Goal: Task Accomplishment & Management: Manage account settings

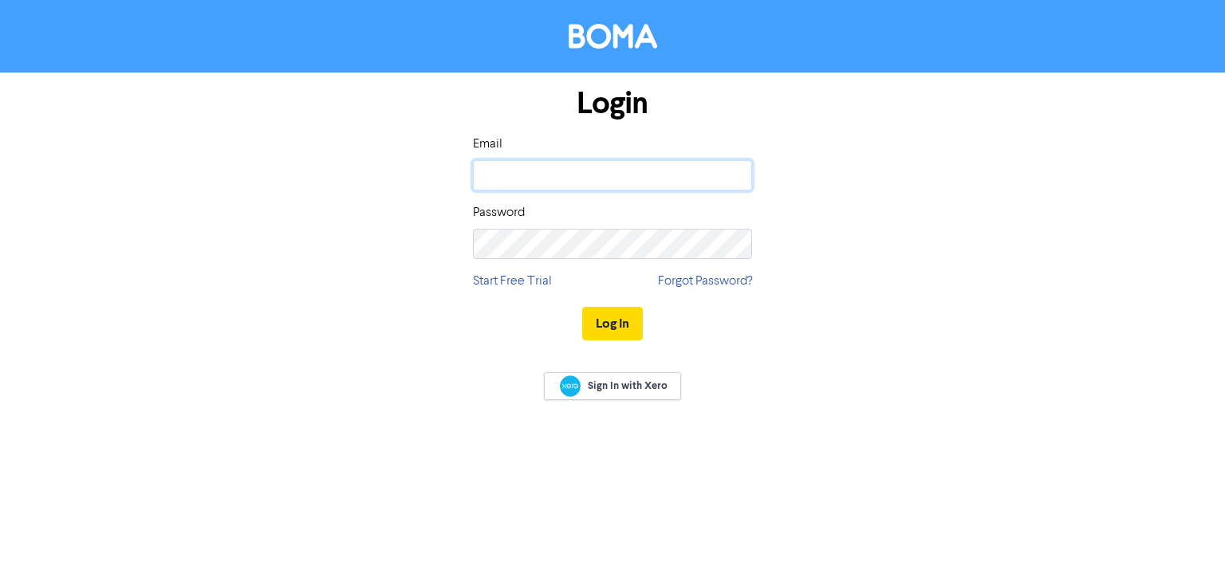
type input "[EMAIL_ADDRESS][DOMAIN_NAME]"
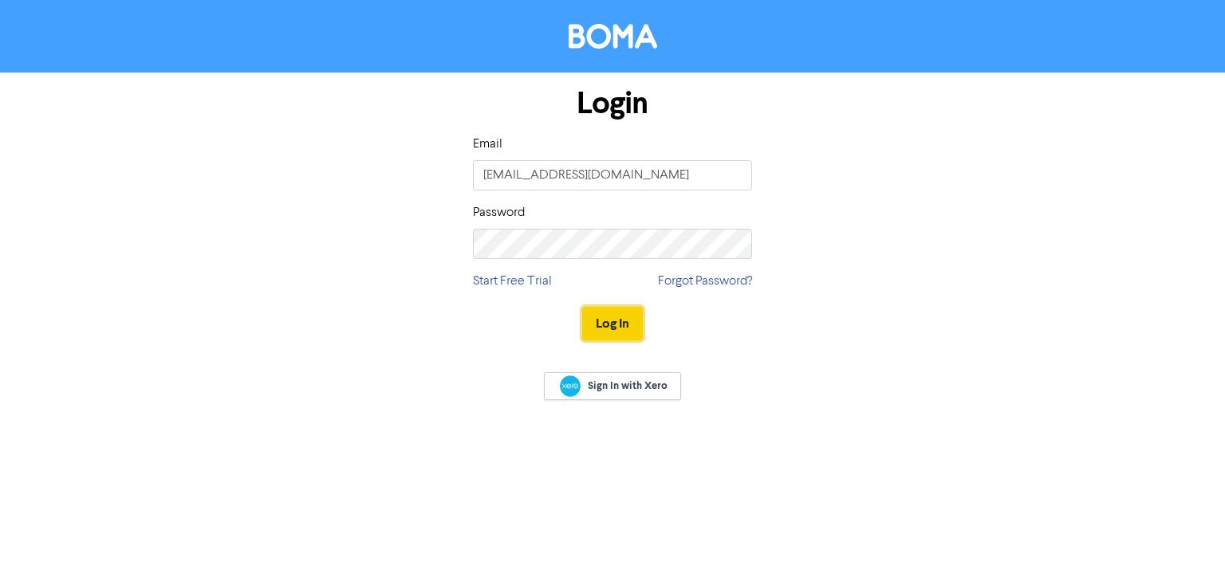
click at [631, 321] on button "Log In" at bounding box center [612, 323] width 61 height 33
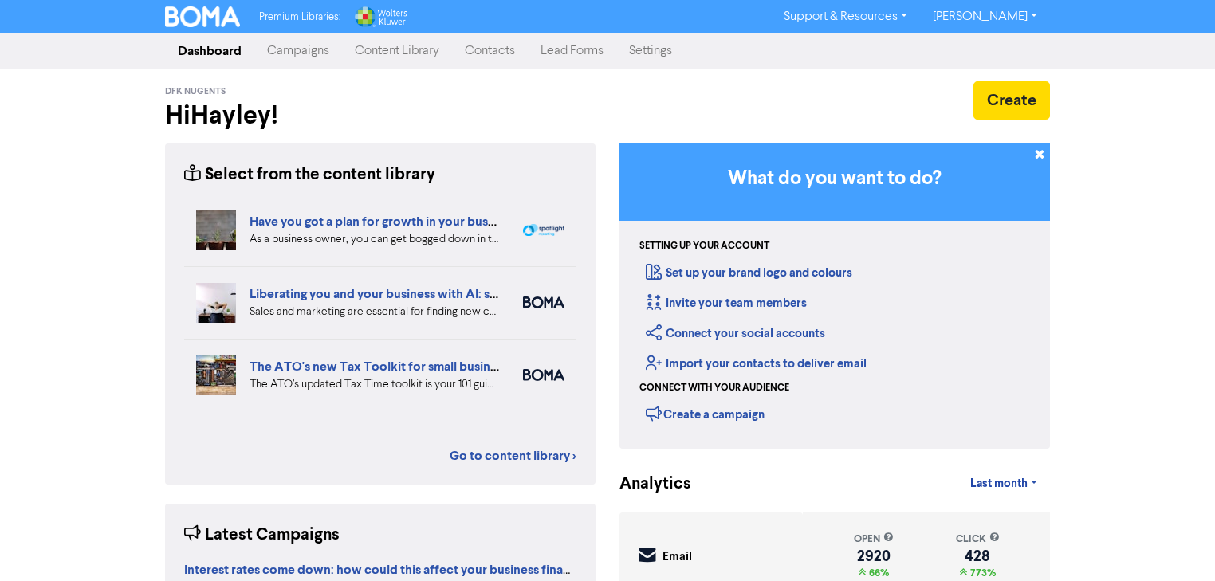
click at [661, 53] on link "Settings" at bounding box center [650, 51] width 69 height 32
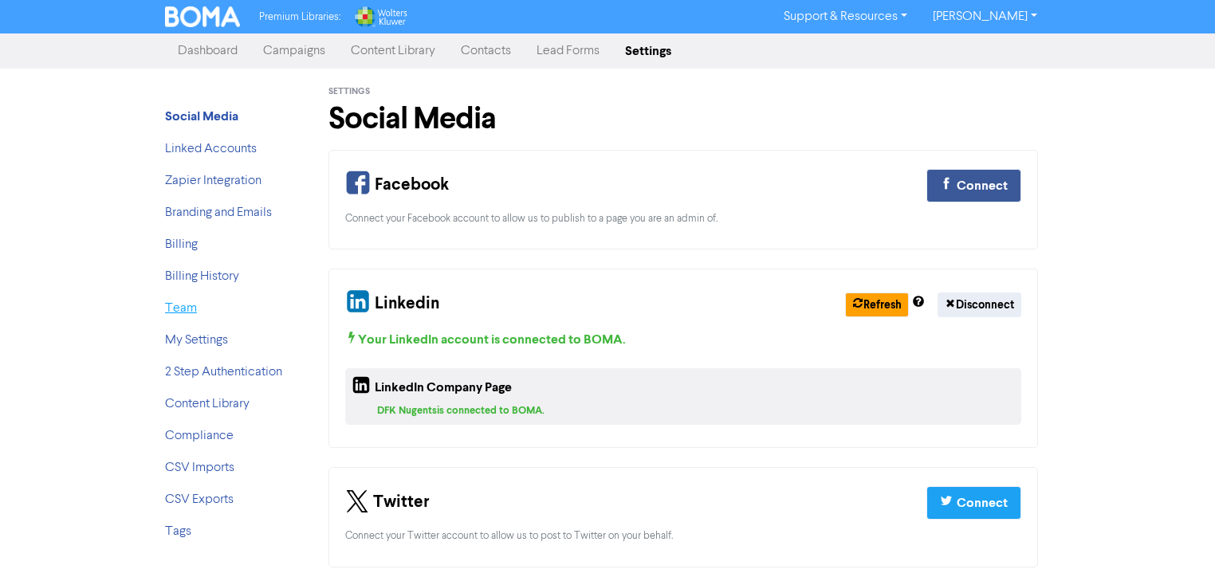
click at [182, 303] on link "Team" at bounding box center [181, 308] width 32 height 13
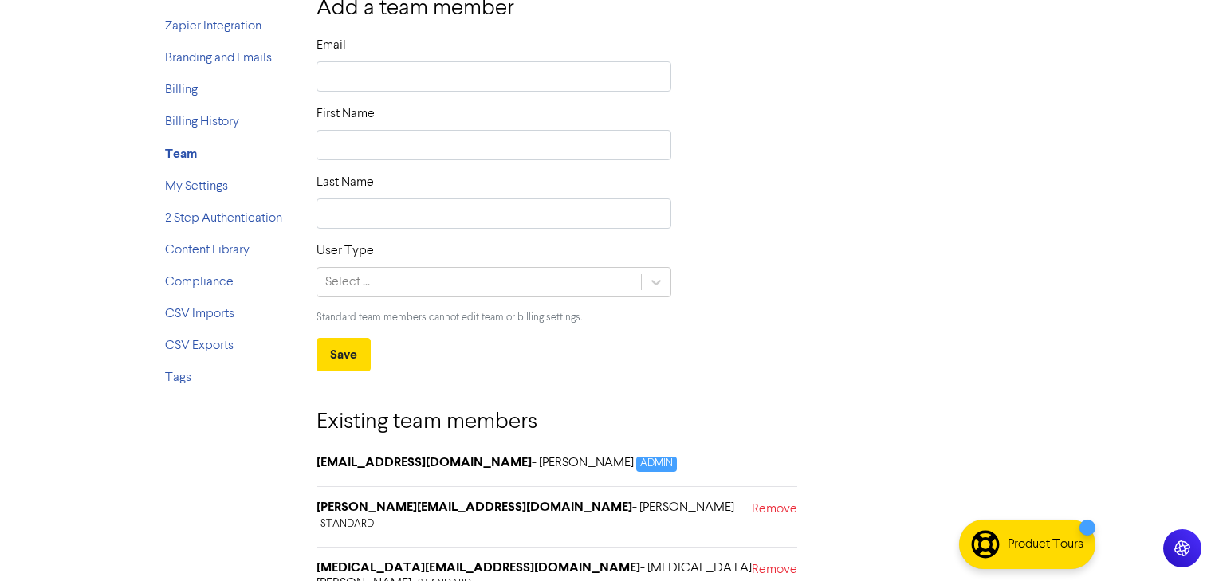
scroll to position [159, 0]
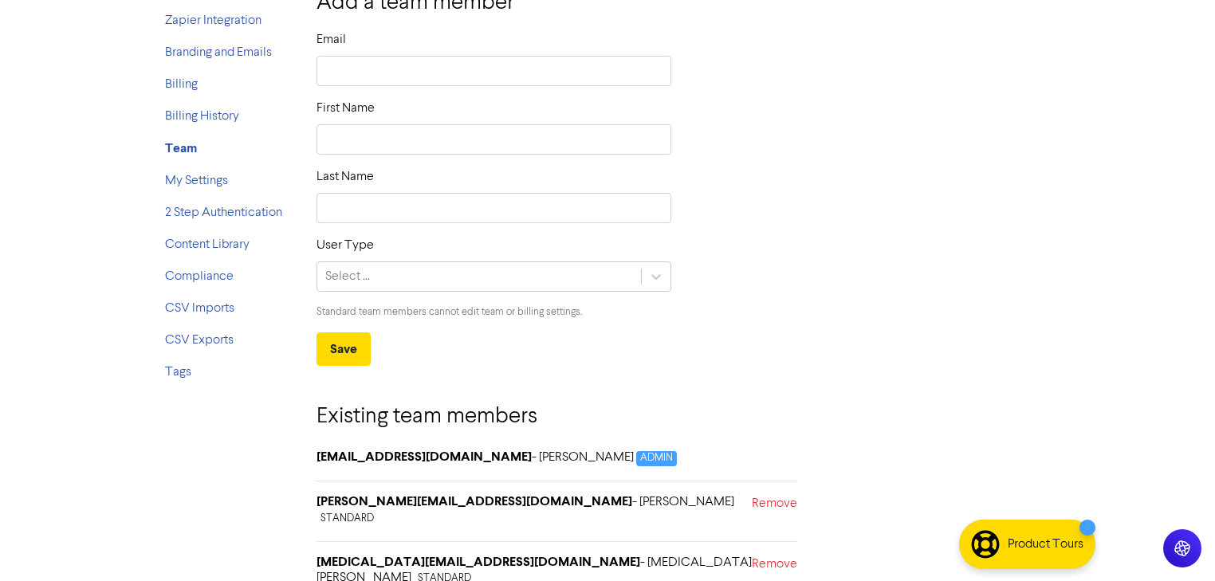
click at [537, 555] on h6 "[MEDICAL_DATA][EMAIL_ADDRESS][DOMAIN_NAME] - [MEDICAL_DATA][PERSON_NAME] STANDA…" at bounding box center [534, 571] width 435 height 32
click at [475, 572] on span "STANDARD" at bounding box center [444, 579] width 61 height 15
click at [406, 554] on strong "[MEDICAL_DATA][EMAIL_ADDRESS][DOMAIN_NAME]" at bounding box center [479, 562] width 324 height 16
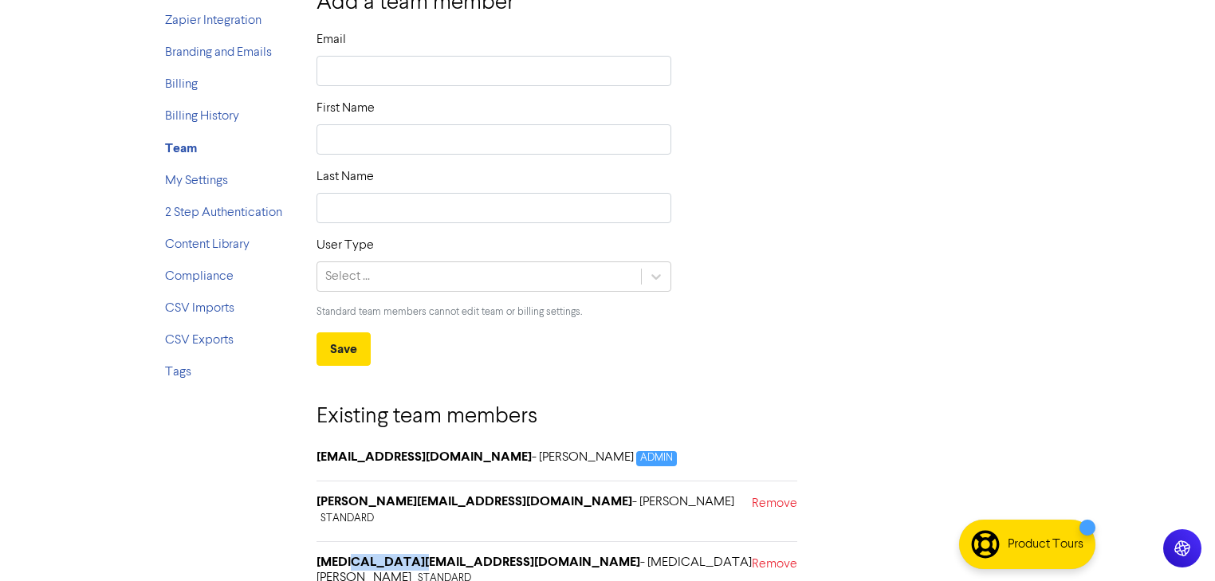
click at [406, 554] on strong "[MEDICAL_DATA][EMAIL_ADDRESS][DOMAIN_NAME]" at bounding box center [479, 562] width 324 height 16
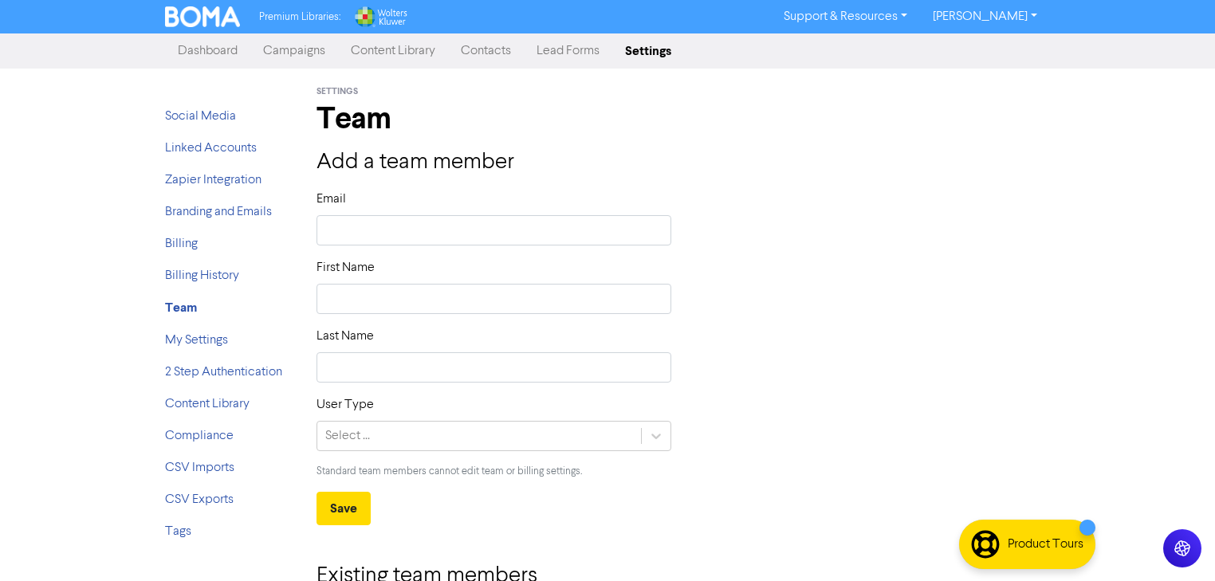
scroll to position [0, 0]
click at [288, 51] on link "Campaigns" at bounding box center [294, 51] width 88 height 32
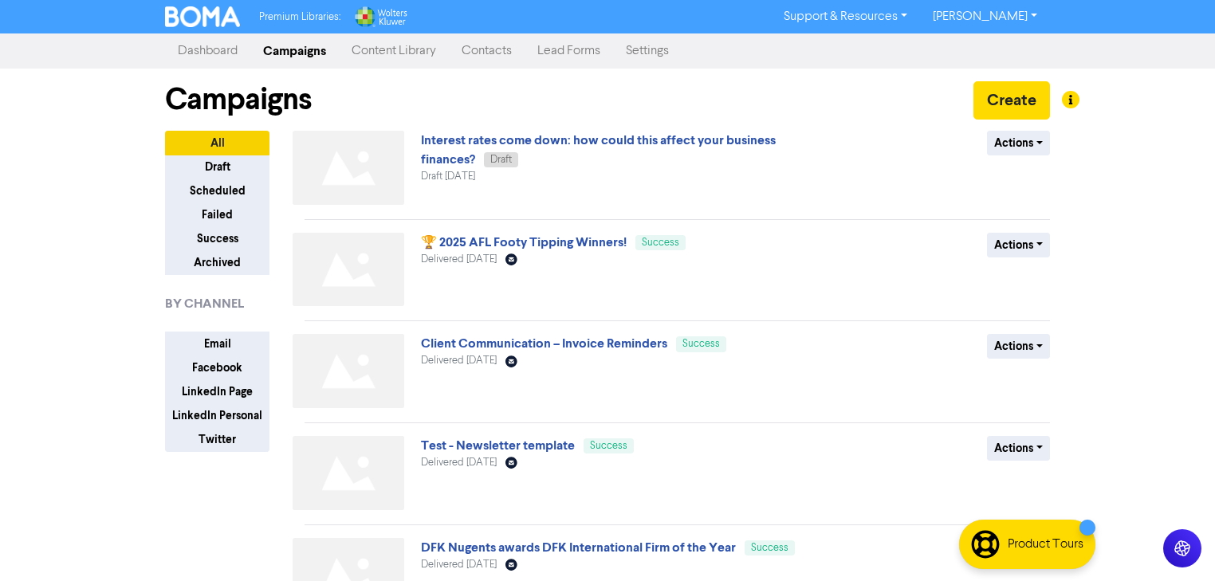
click at [514, 65] on link "Contacts" at bounding box center [487, 51] width 76 height 32
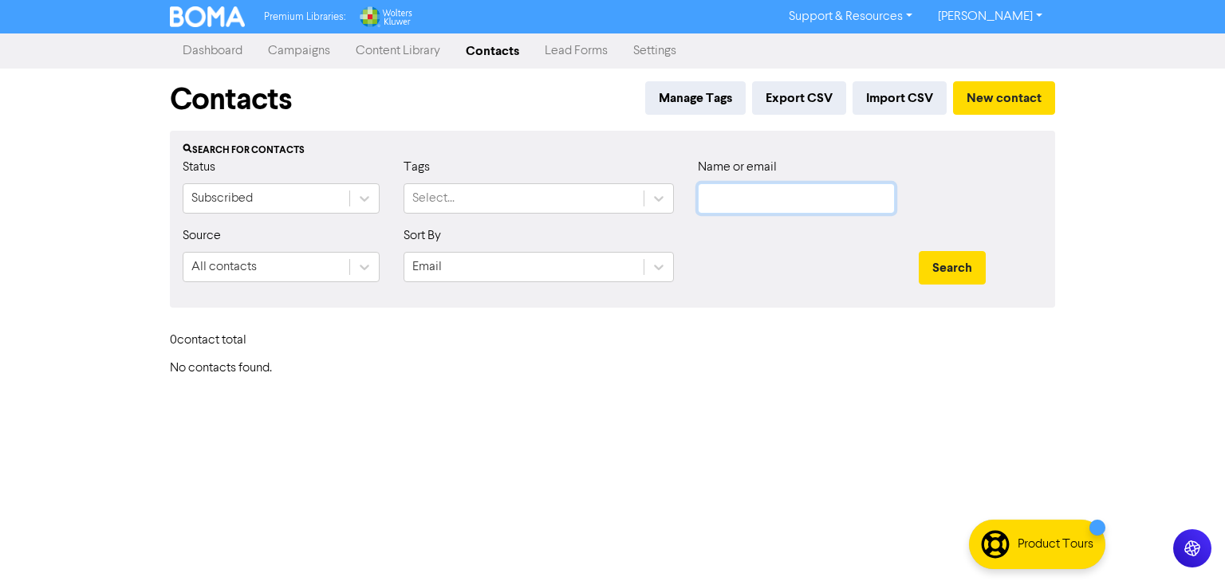
type input "[EMAIL_ADDRESS][DOMAIN_NAME]"
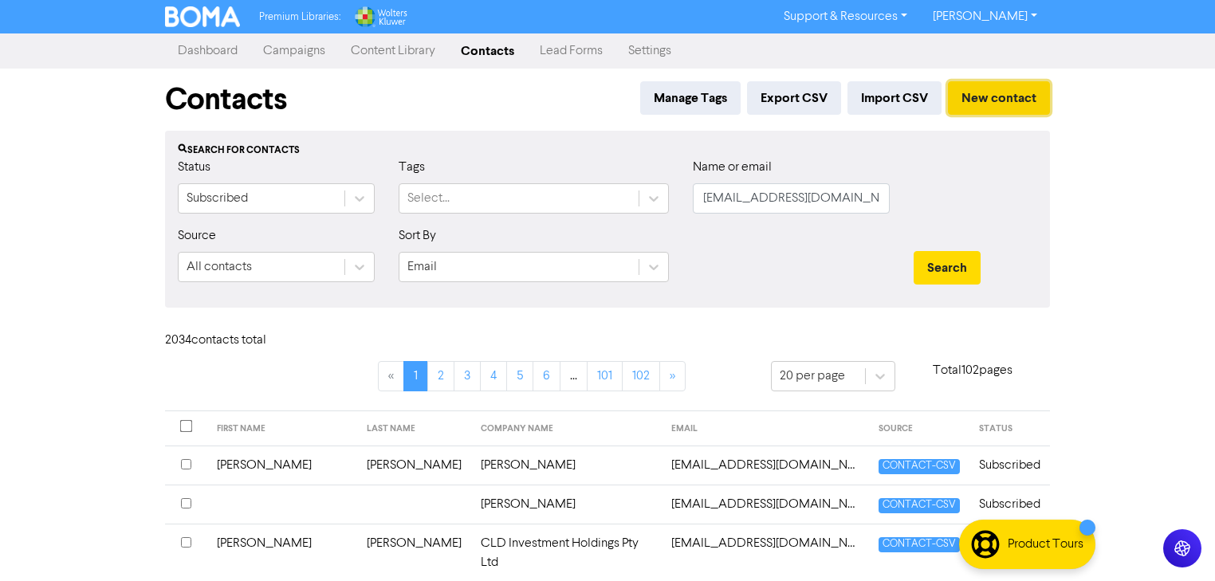
click at [975, 99] on button "New contact" at bounding box center [999, 97] width 102 height 33
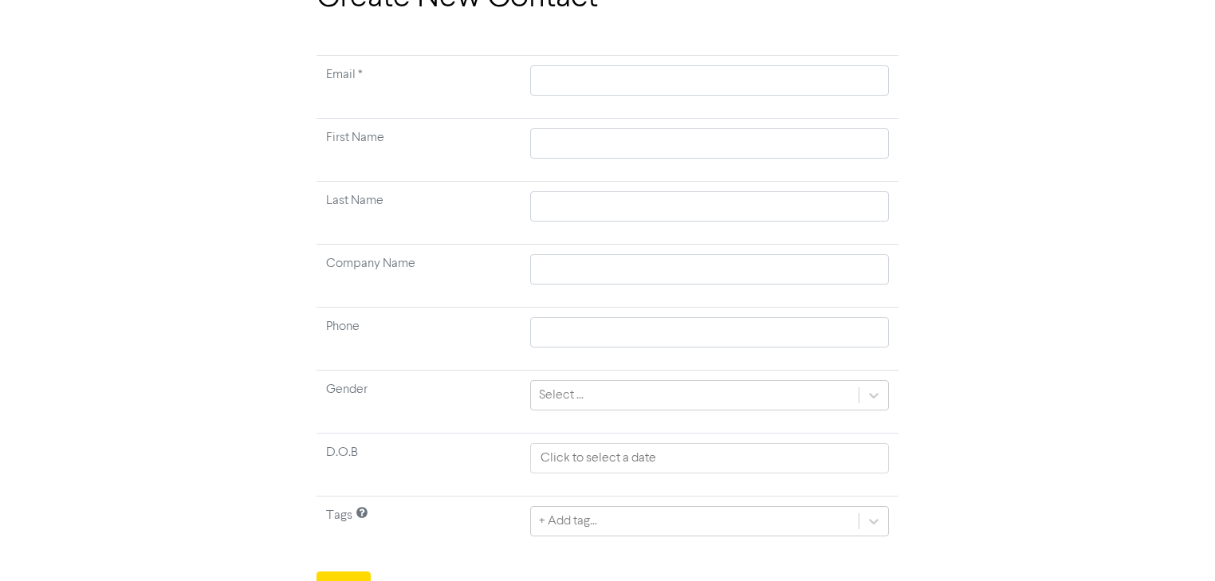
scroll to position [124, 0]
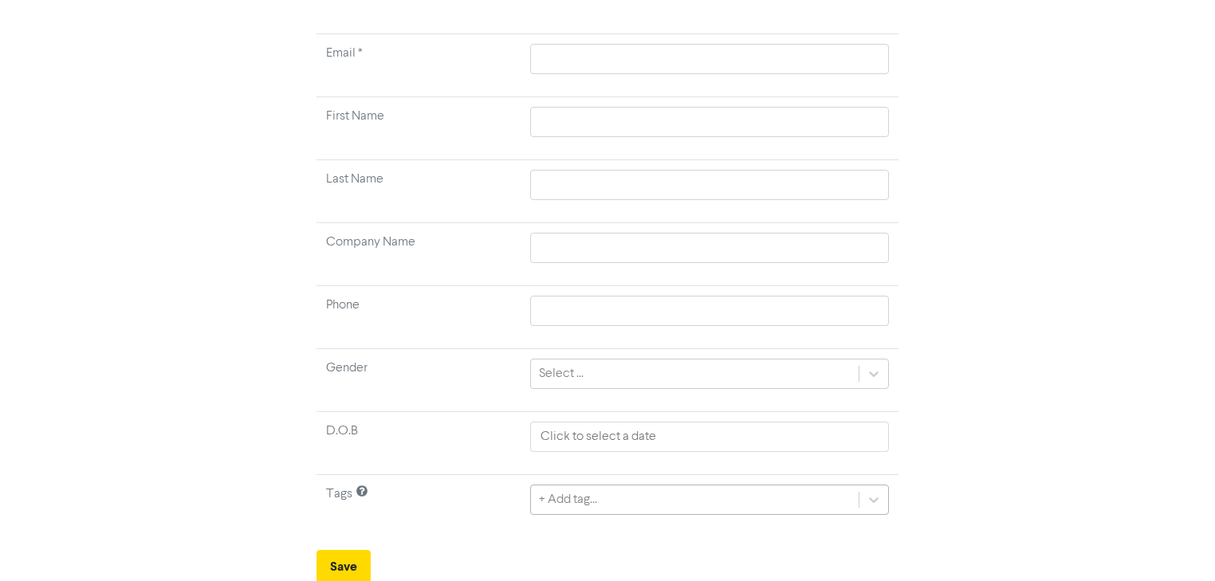
click at [567, 501] on div "+ Add tag..." at bounding box center [709, 500] width 359 height 30
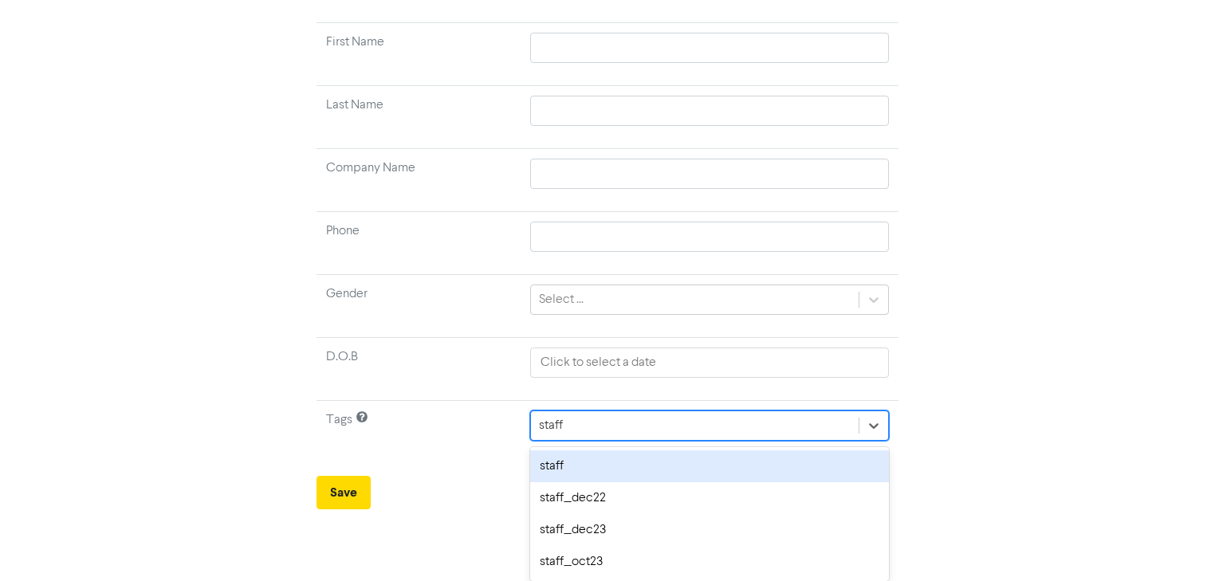
scroll to position [197, 0]
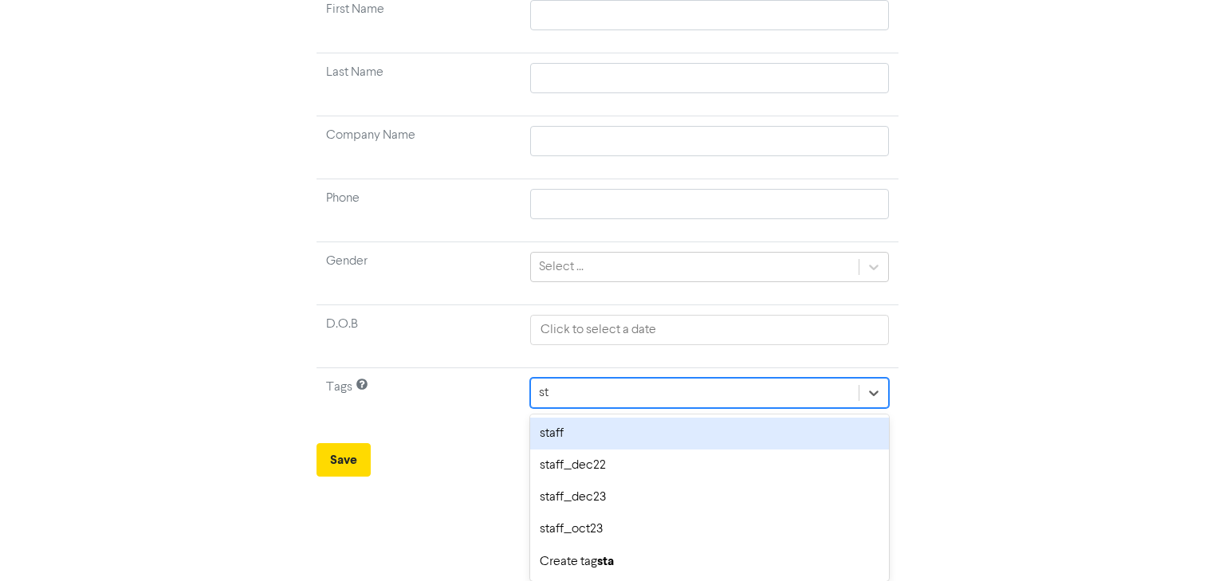
type input "s"
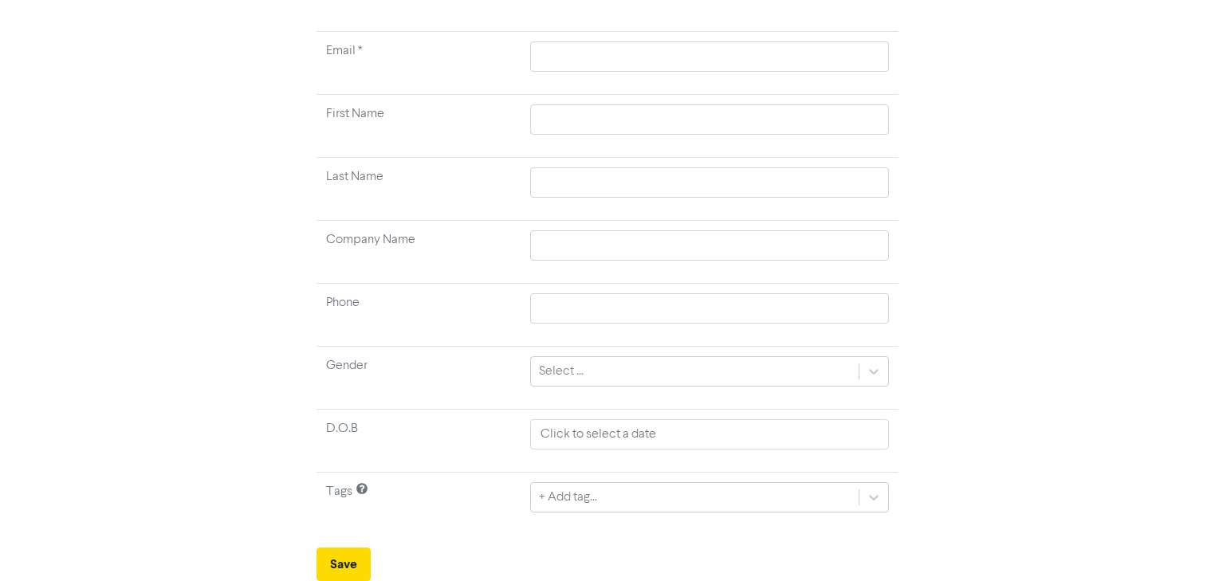
scroll to position [124, 0]
